Goal: Check status

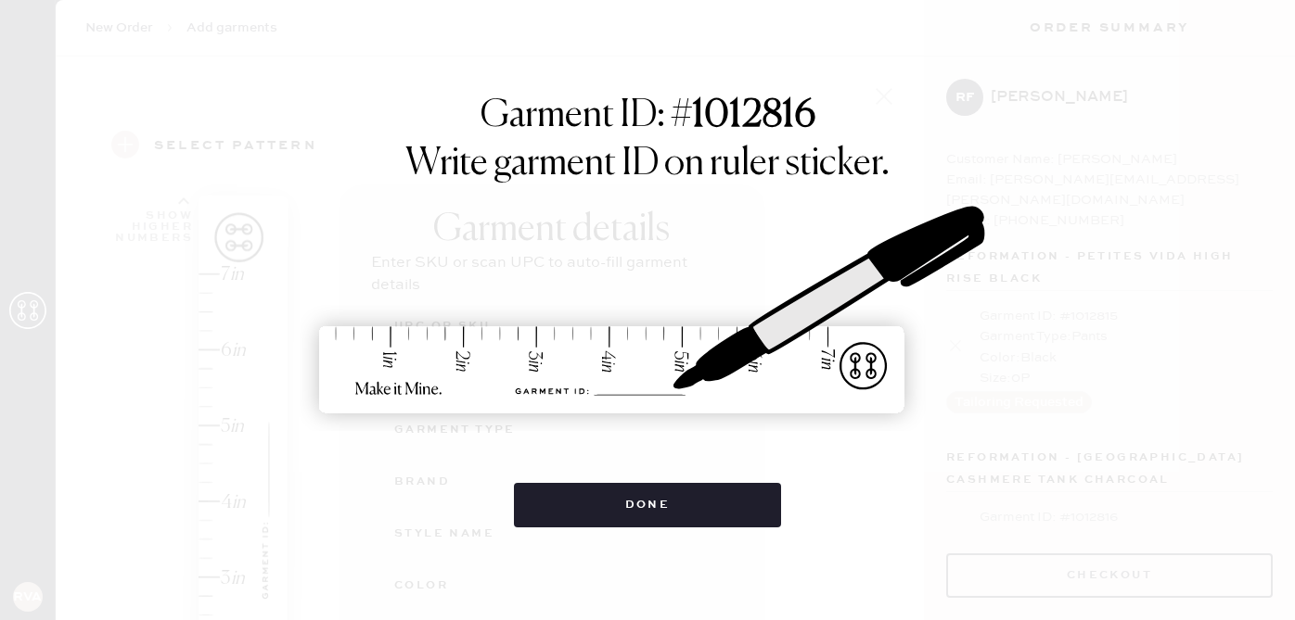
select select "15"
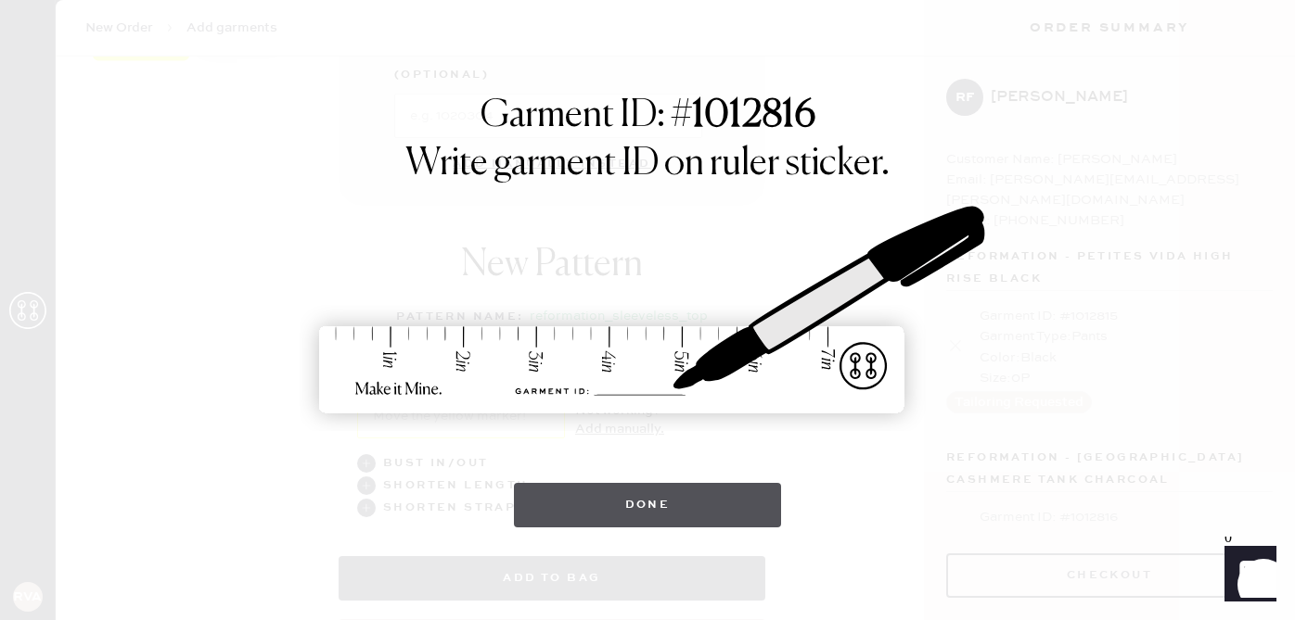
click at [637, 493] on button "Done" at bounding box center [648, 505] width 268 height 45
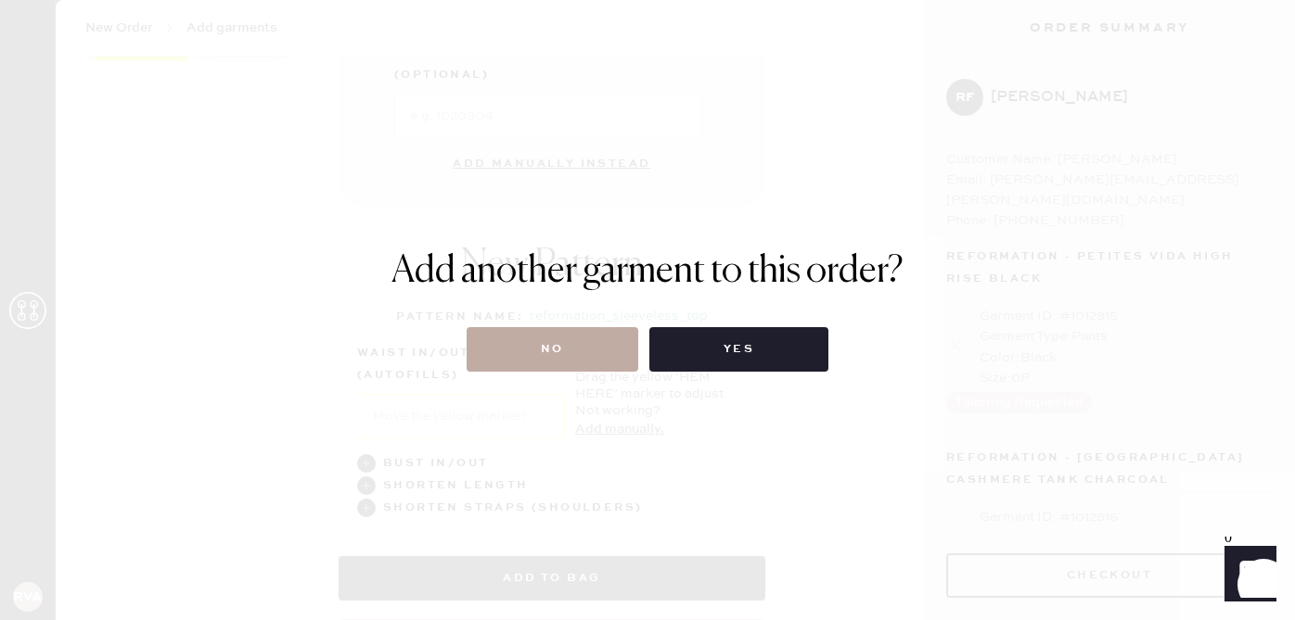
click at [607, 340] on button "No" at bounding box center [553, 349] width 172 height 45
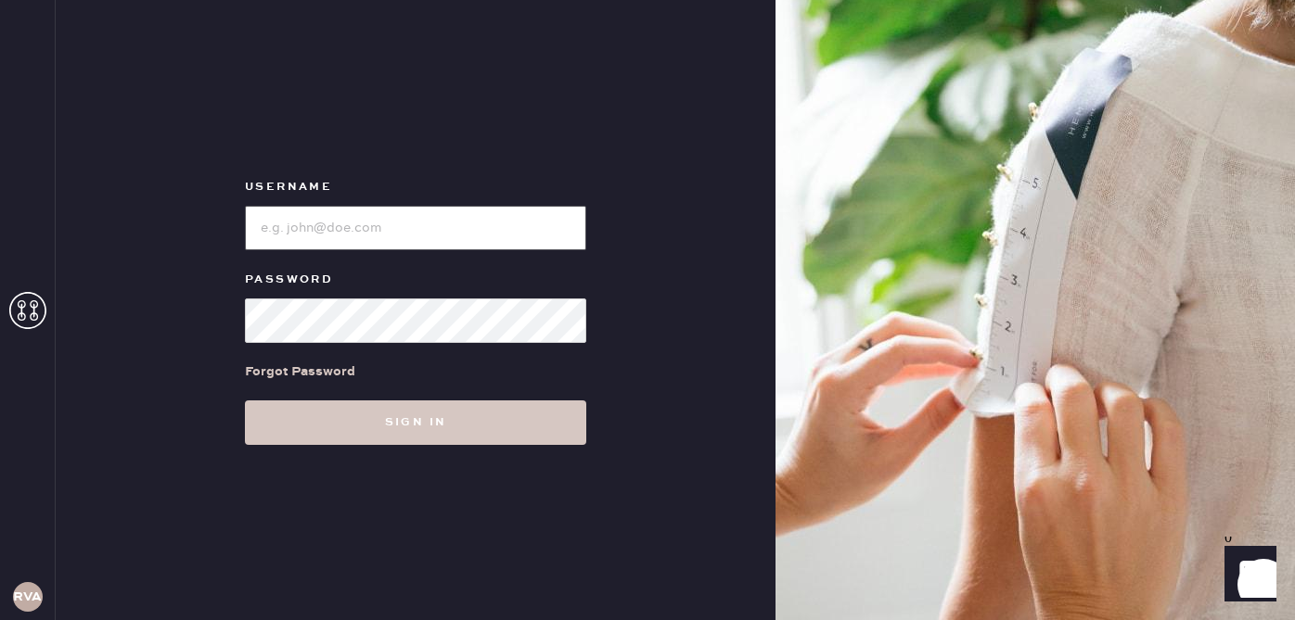
type input "reformationvalencia"
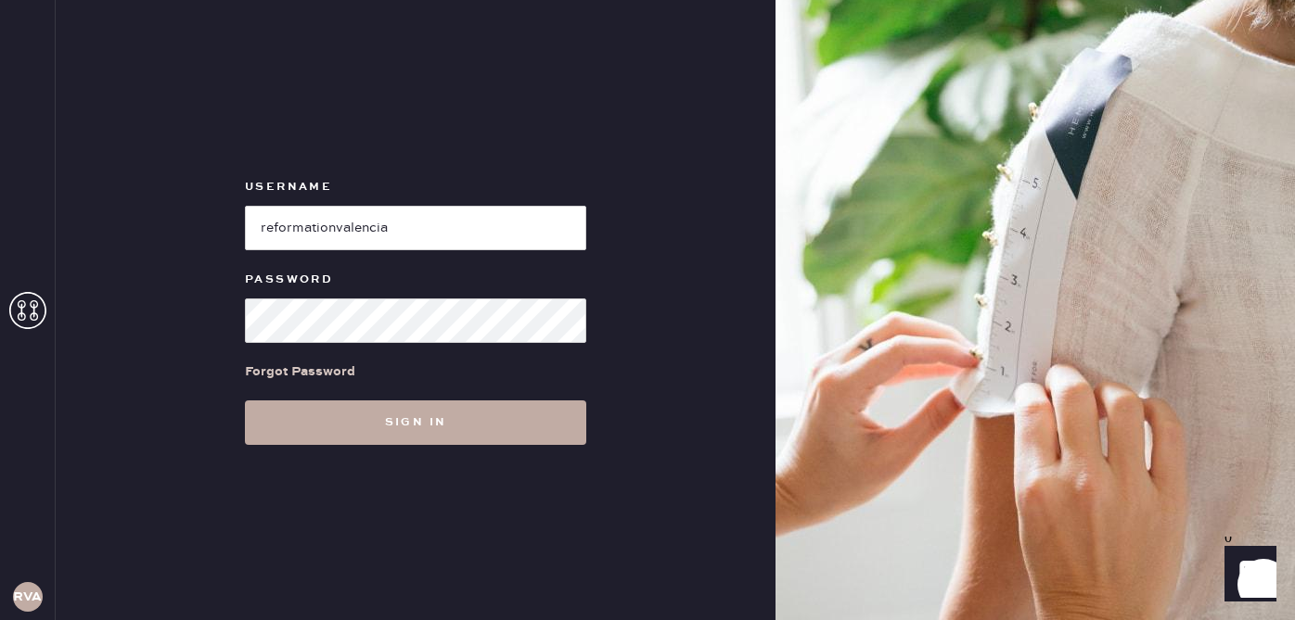
click at [378, 428] on button "Sign in" at bounding box center [415, 423] width 341 height 45
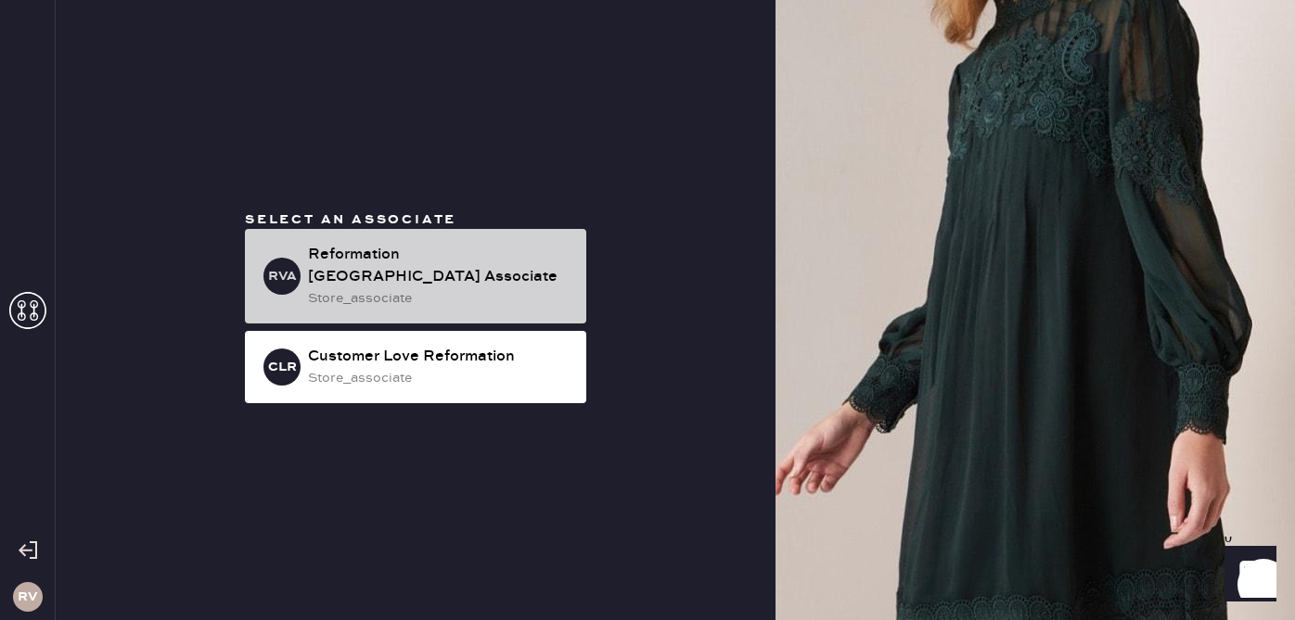
click at [470, 288] on div "store_associate" at bounding box center [439, 298] width 263 height 20
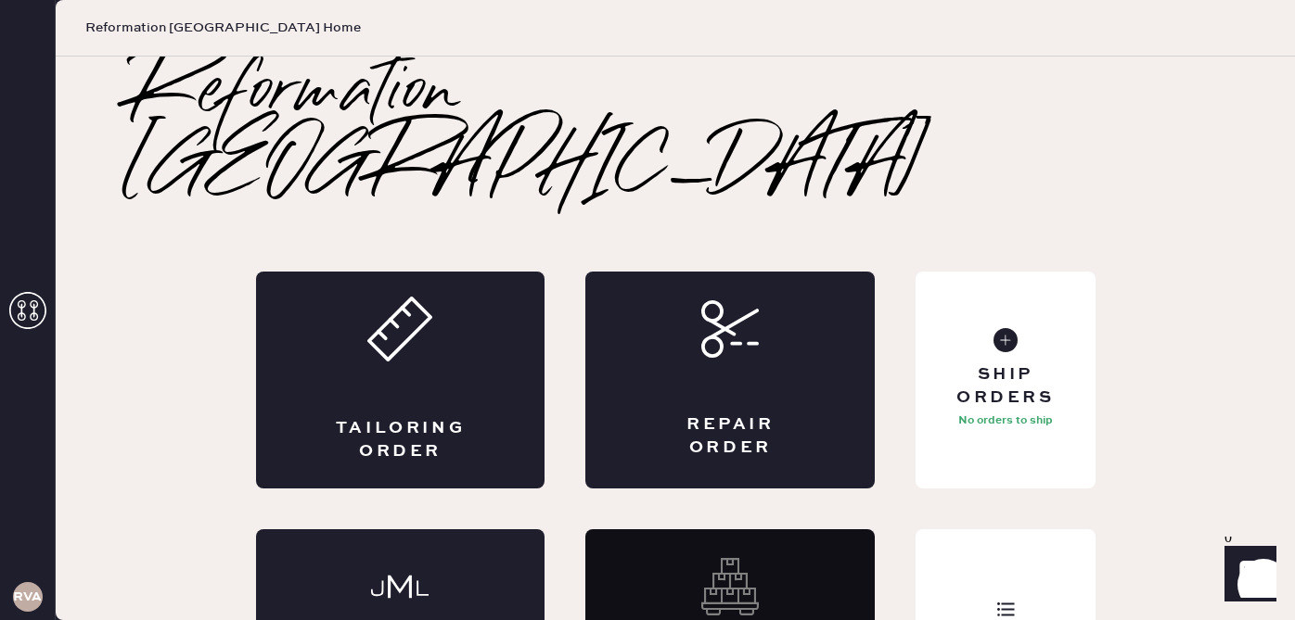
scroll to position [52, 0]
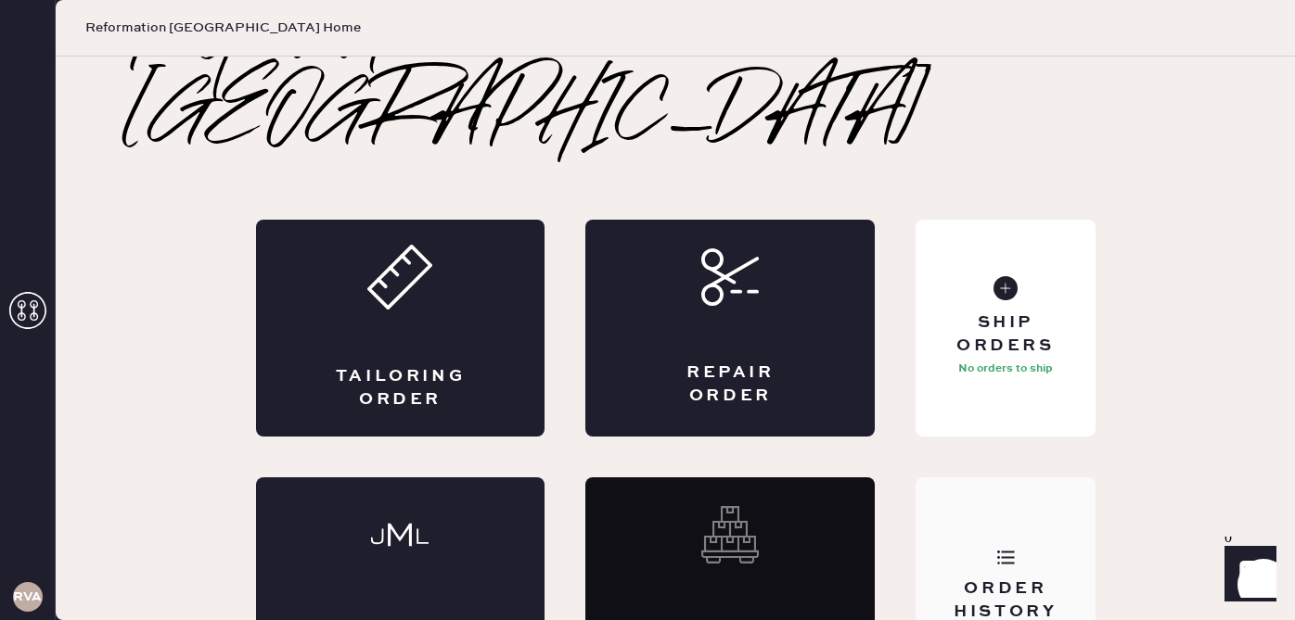
click at [941, 489] on div "Order History" at bounding box center [1004, 586] width 179 height 217
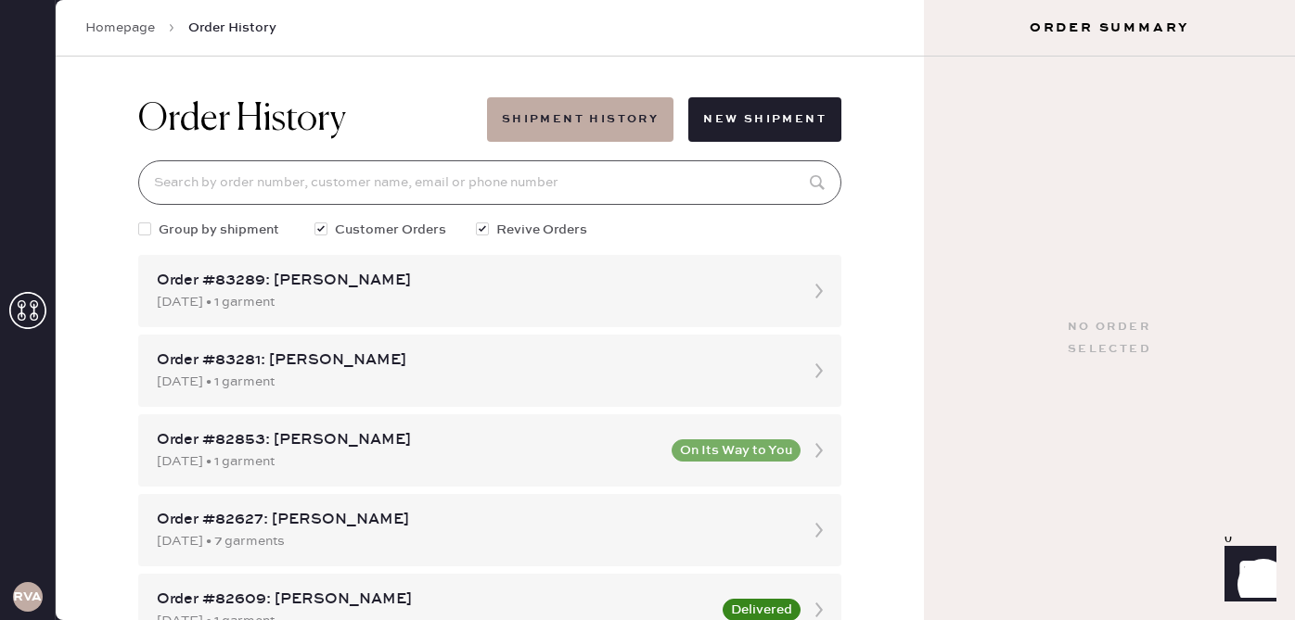
click at [342, 171] on input at bounding box center [489, 182] width 703 height 45
click at [311, 550] on div "[DATE] • 7 garments" at bounding box center [473, 541] width 633 height 20
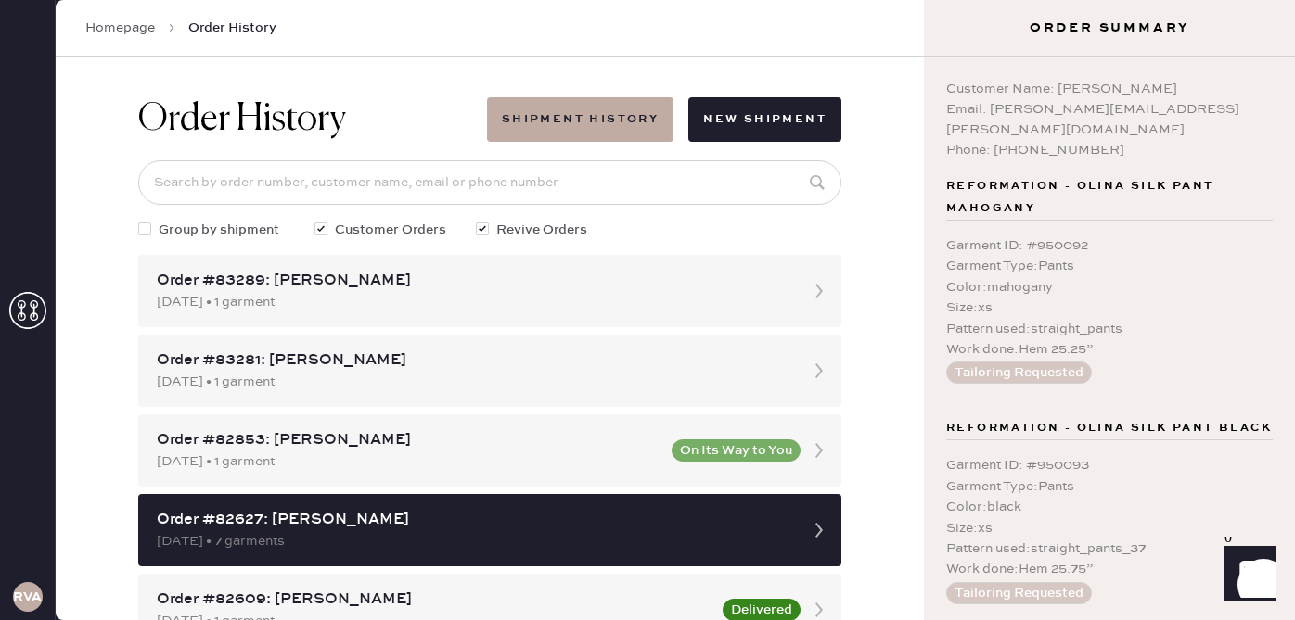
click at [1095, 105] on div "Email: [PERSON_NAME][EMAIL_ADDRESS][PERSON_NAME][DOMAIN_NAME]" at bounding box center [1109, 119] width 326 height 41
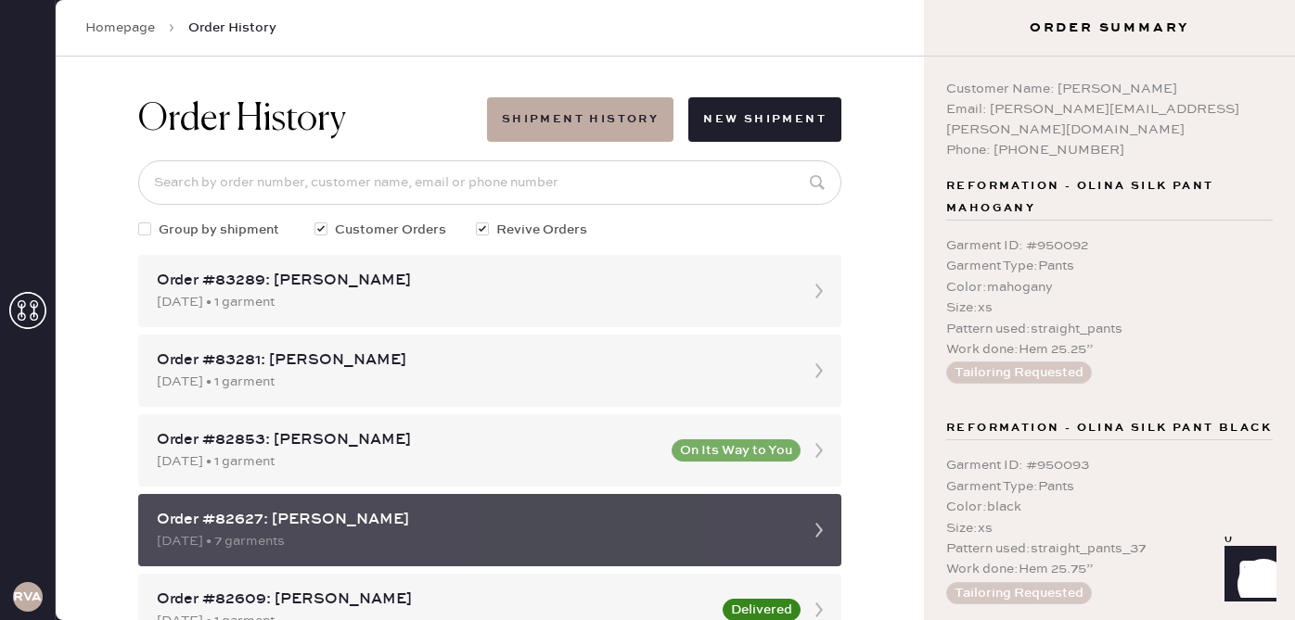
click at [813, 531] on icon at bounding box center [818, 530] width 37 height 37
